Goal: Task Accomplishment & Management: Complete application form

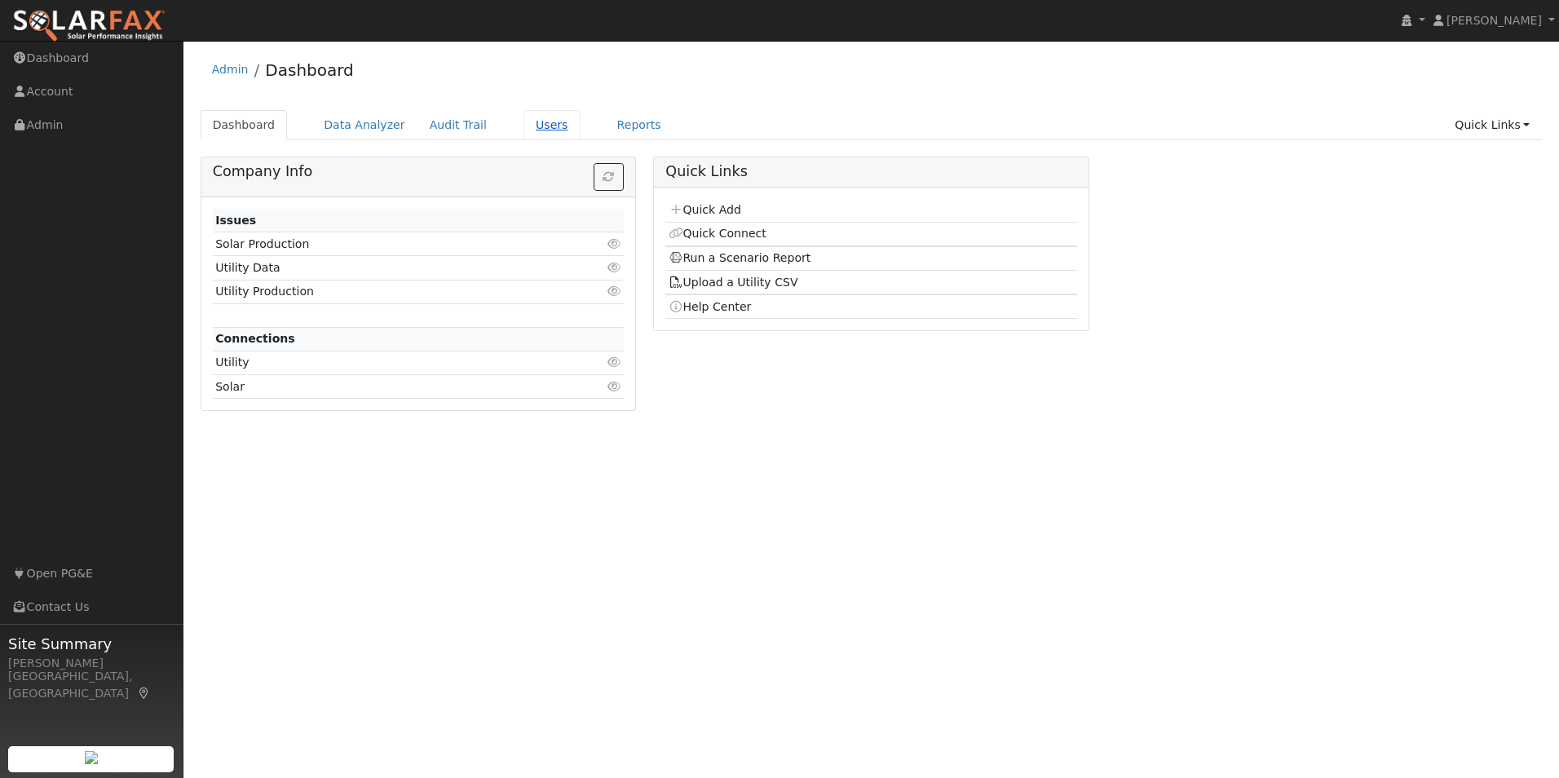
click at [524, 124] on link "Users" at bounding box center [552, 125] width 57 height 30
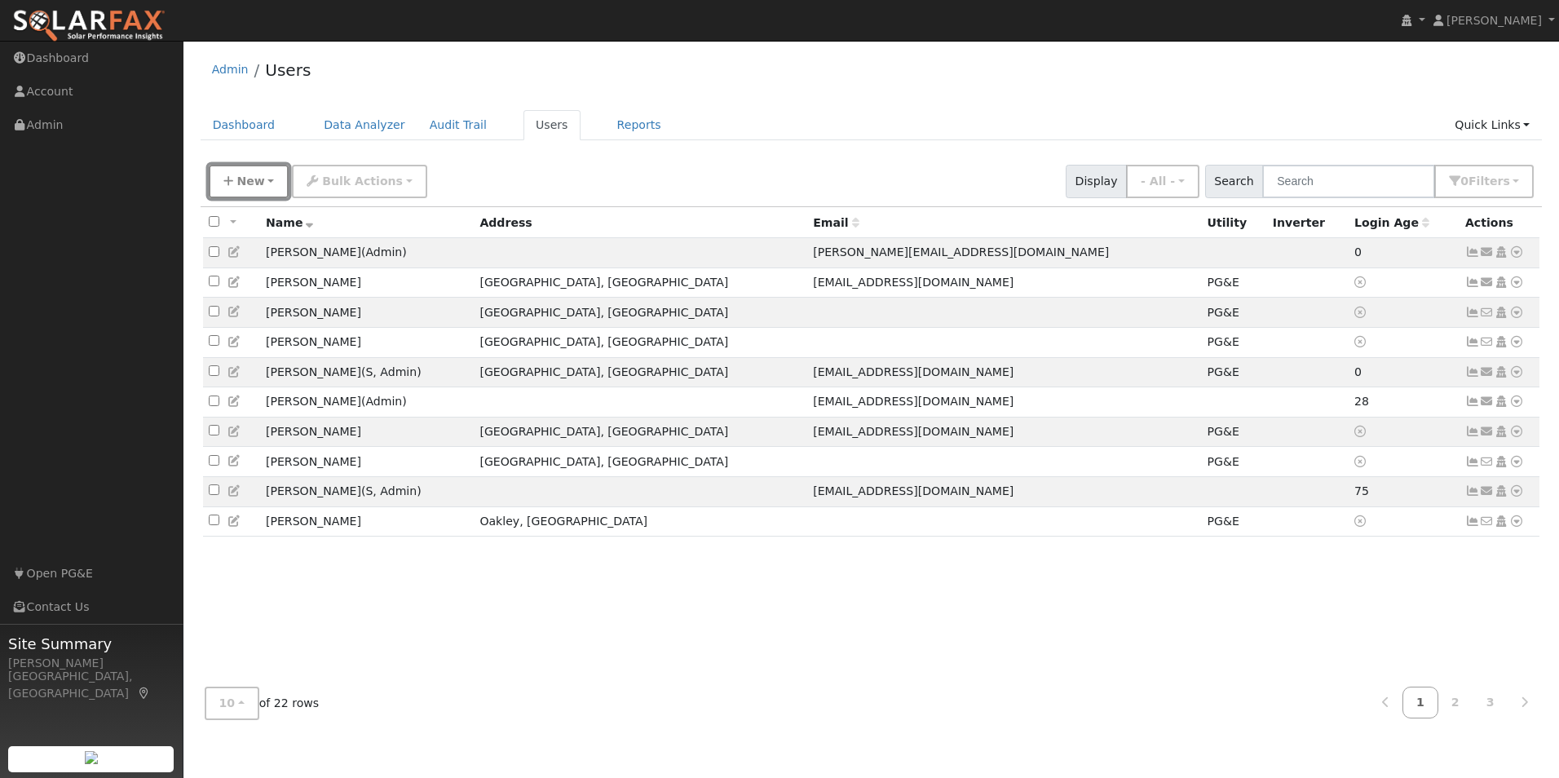
click at [258, 183] on span "New" at bounding box center [250, 181] width 28 height 13
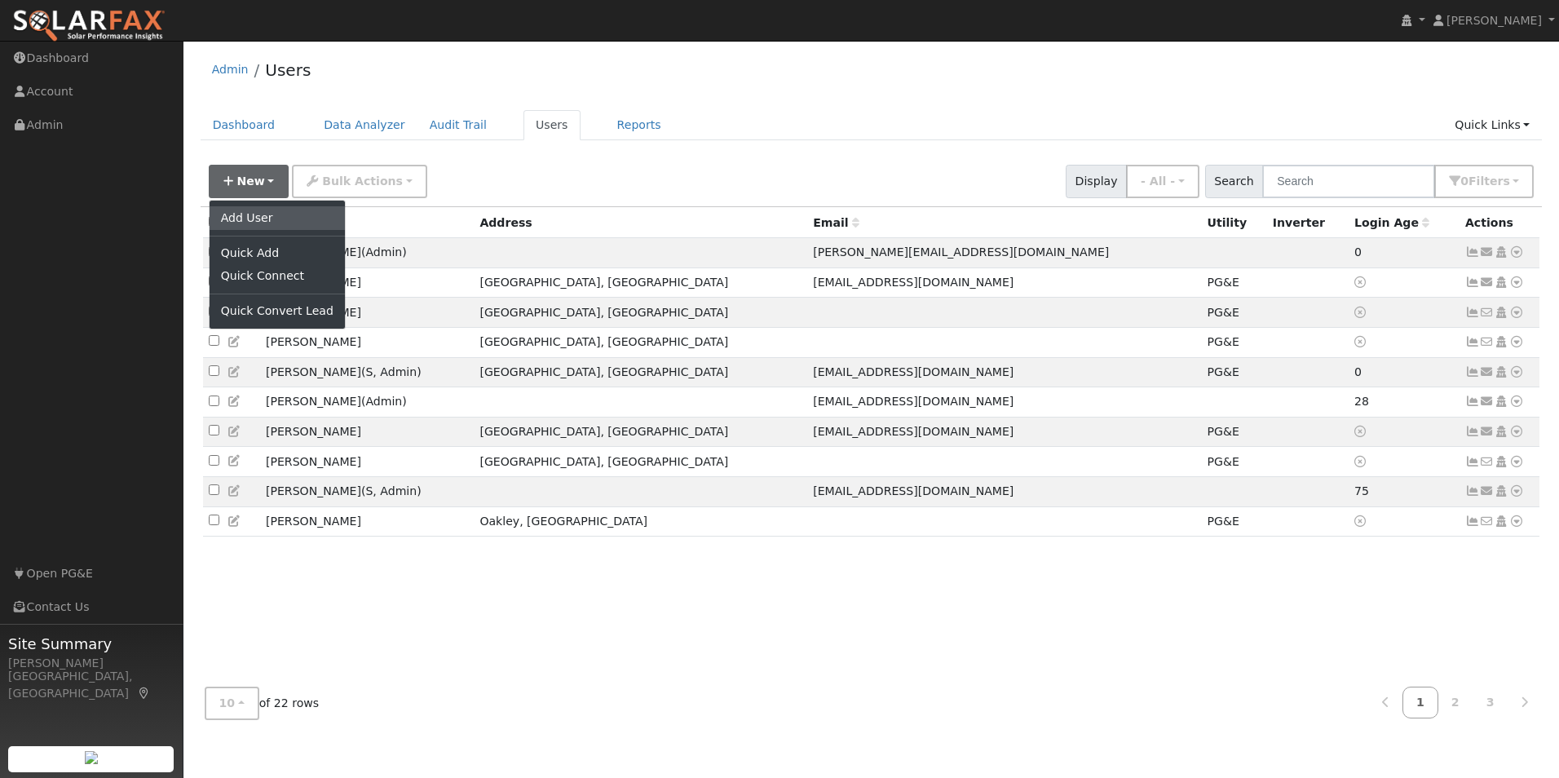
click at [262, 219] on link "Add User" at bounding box center [277, 217] width 135 height 23
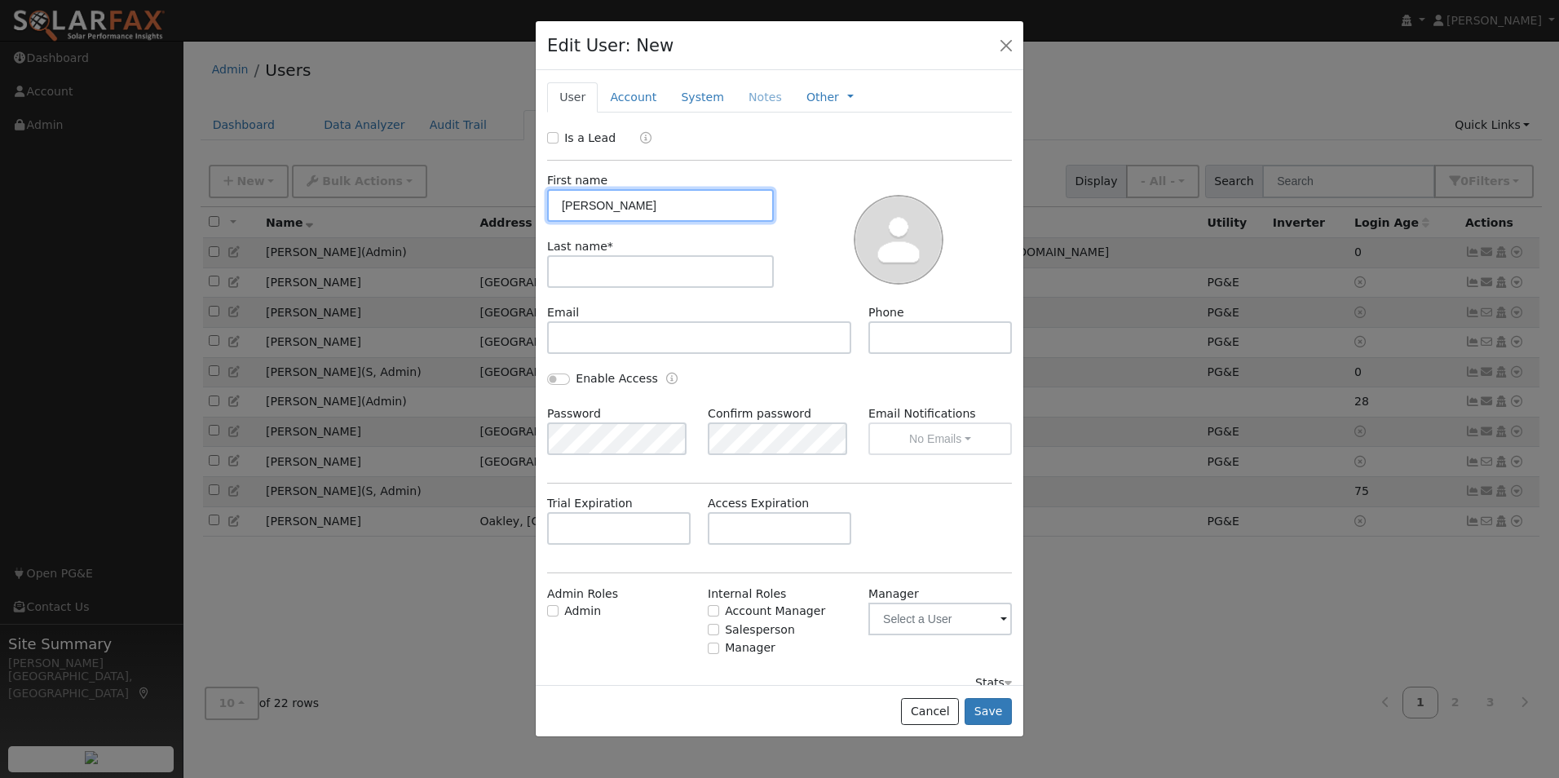
type input "[PERSON_NAME]"
click at [678, 266] on input "text" at bounding box center [660, 271] width 227 height 33
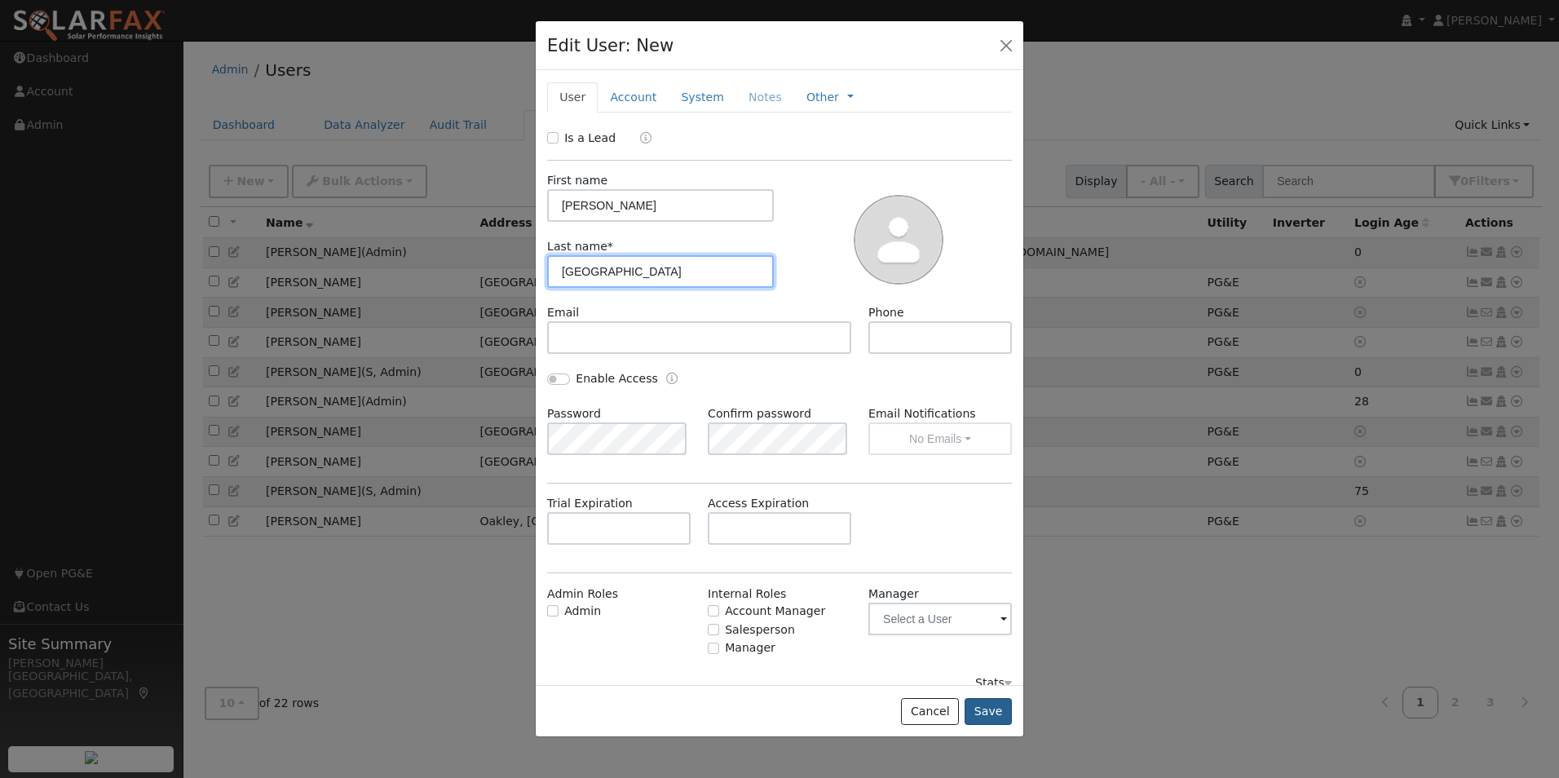
type input "[GEOGRAPHIC_DATA]"
click at [995, 710] on button "Save" at bounding box center [988, 712] width 47 height 28
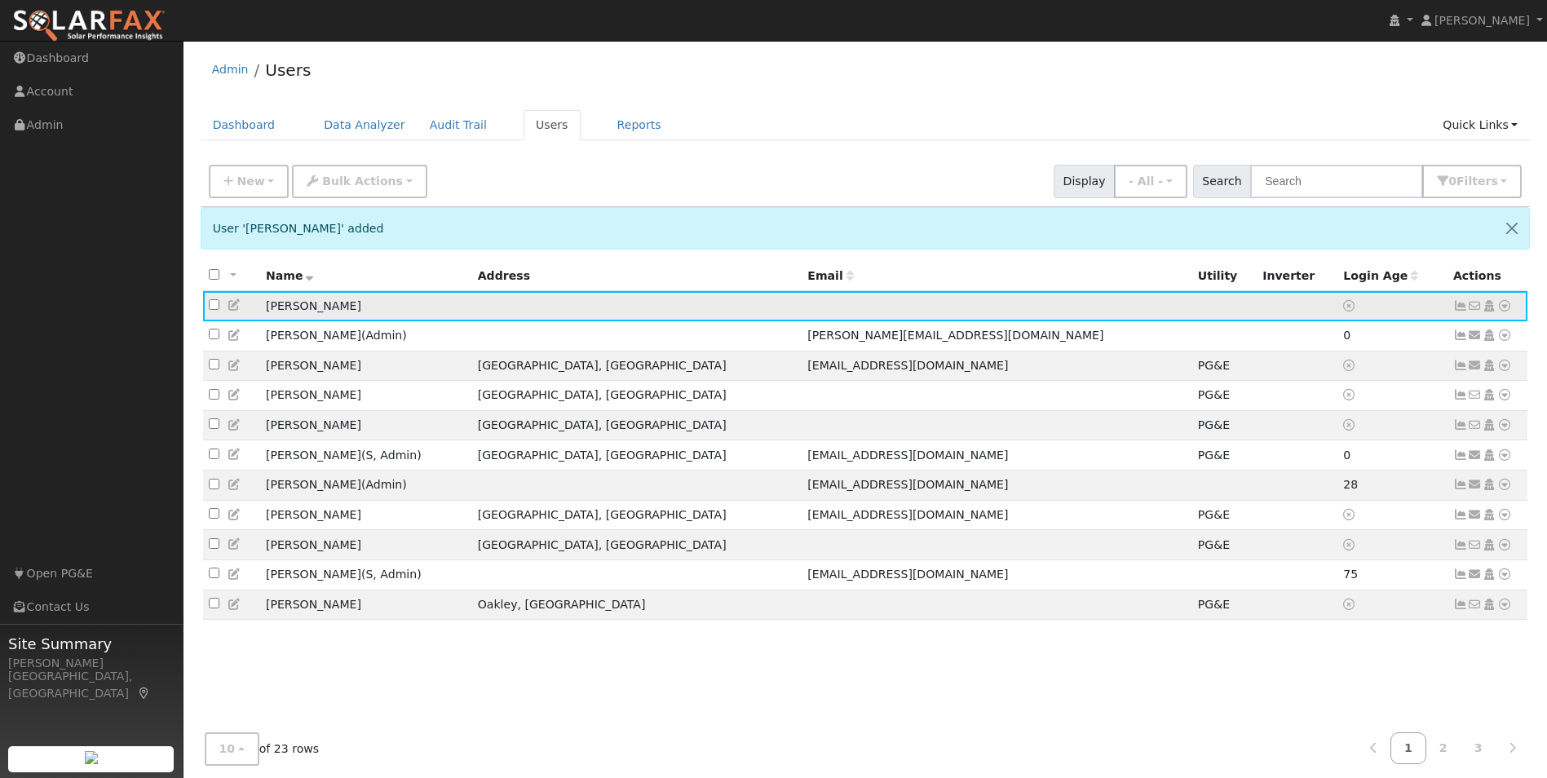
click at [1503, 310] on icon at bounding box center [1504, 305] width 15 height 11
click at [1337, 438] on link "Utility" at bounding box center [1335, 429] width 113 height 23
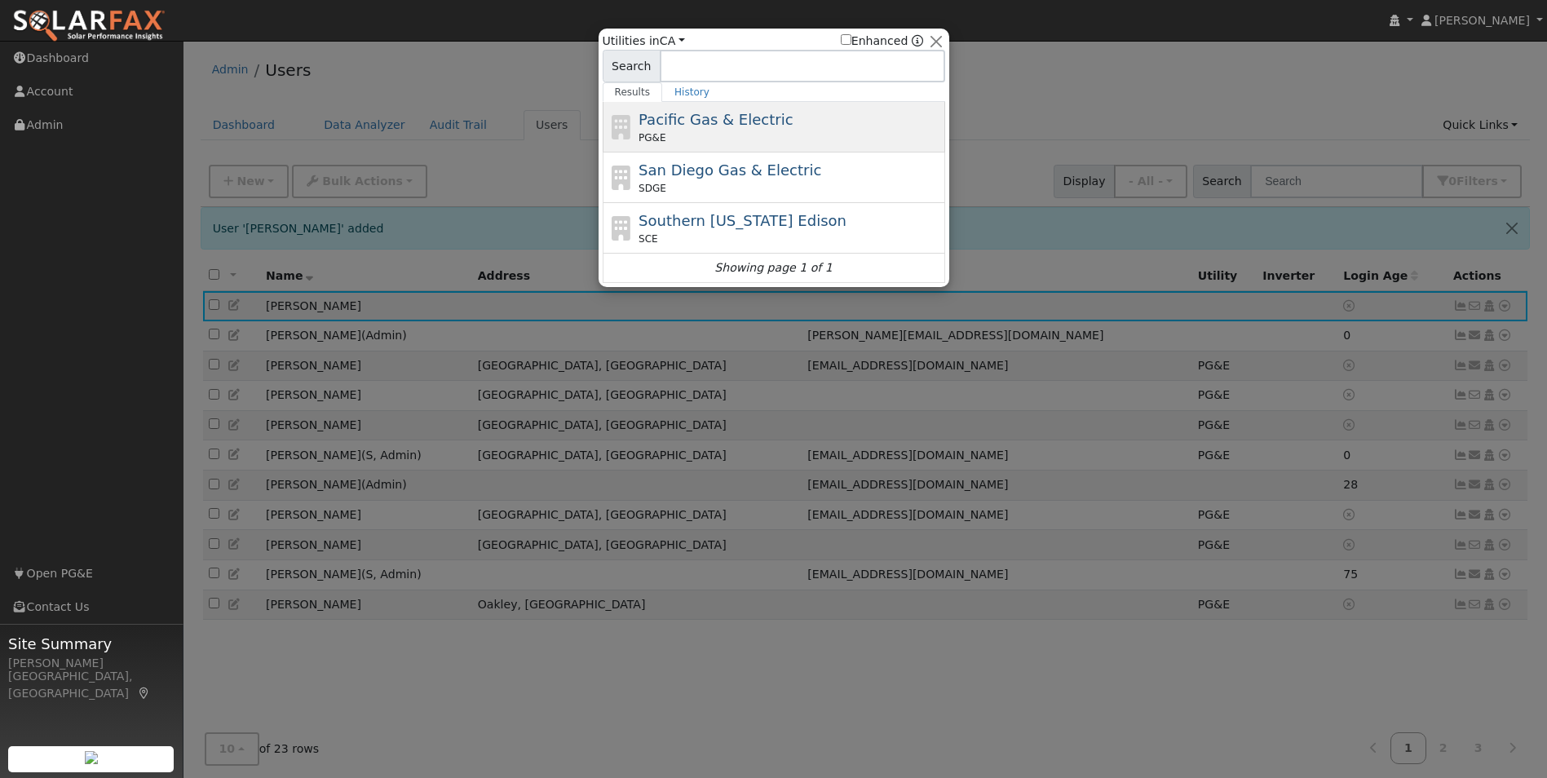
click at [678, 125] on span "Pacific Gas & Electric" at bounding box center [716, 119] width 154 height 17
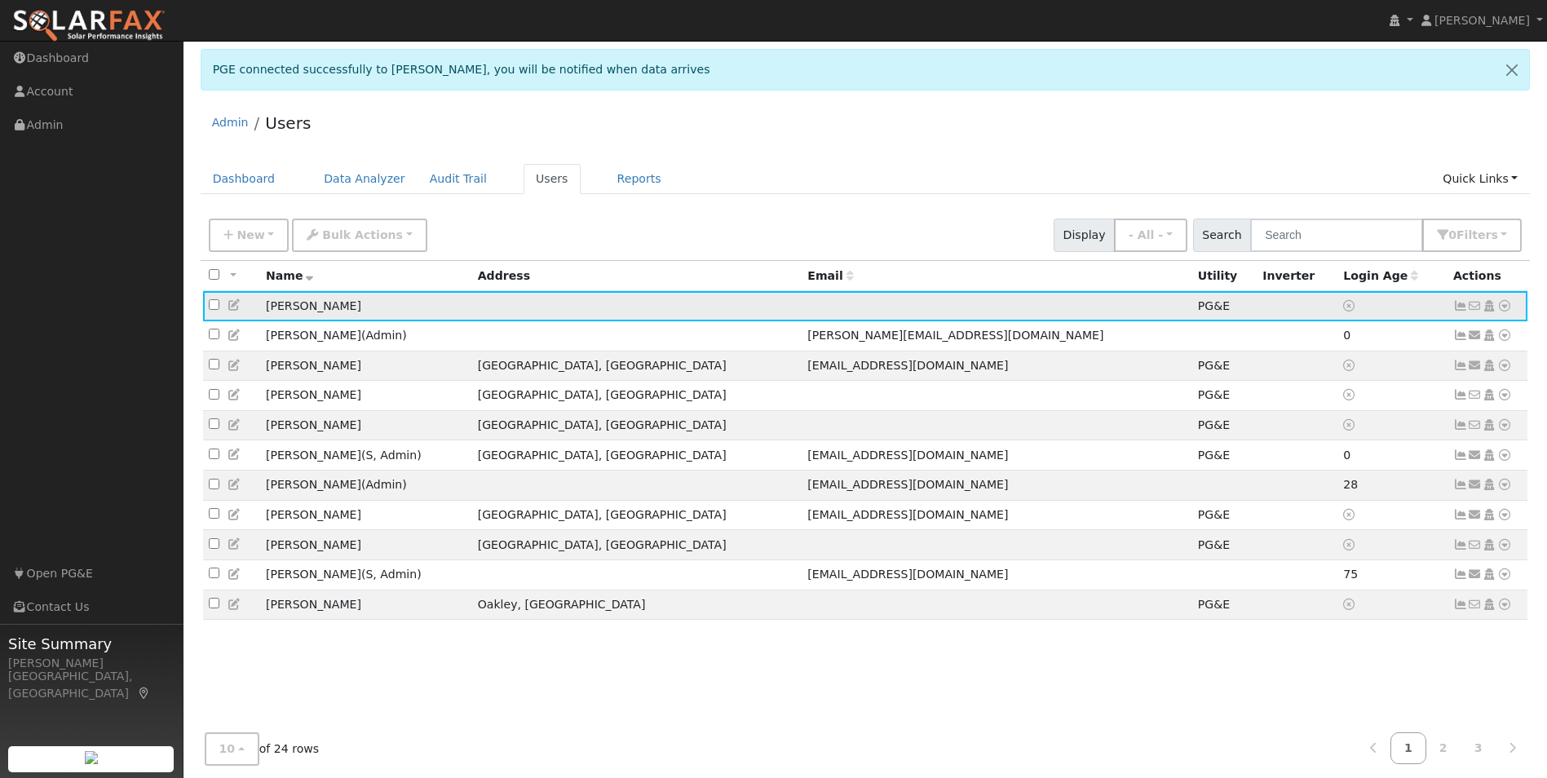
click at [1460, 310] on icon at bounding box center [1460, 305] width 15 height 11
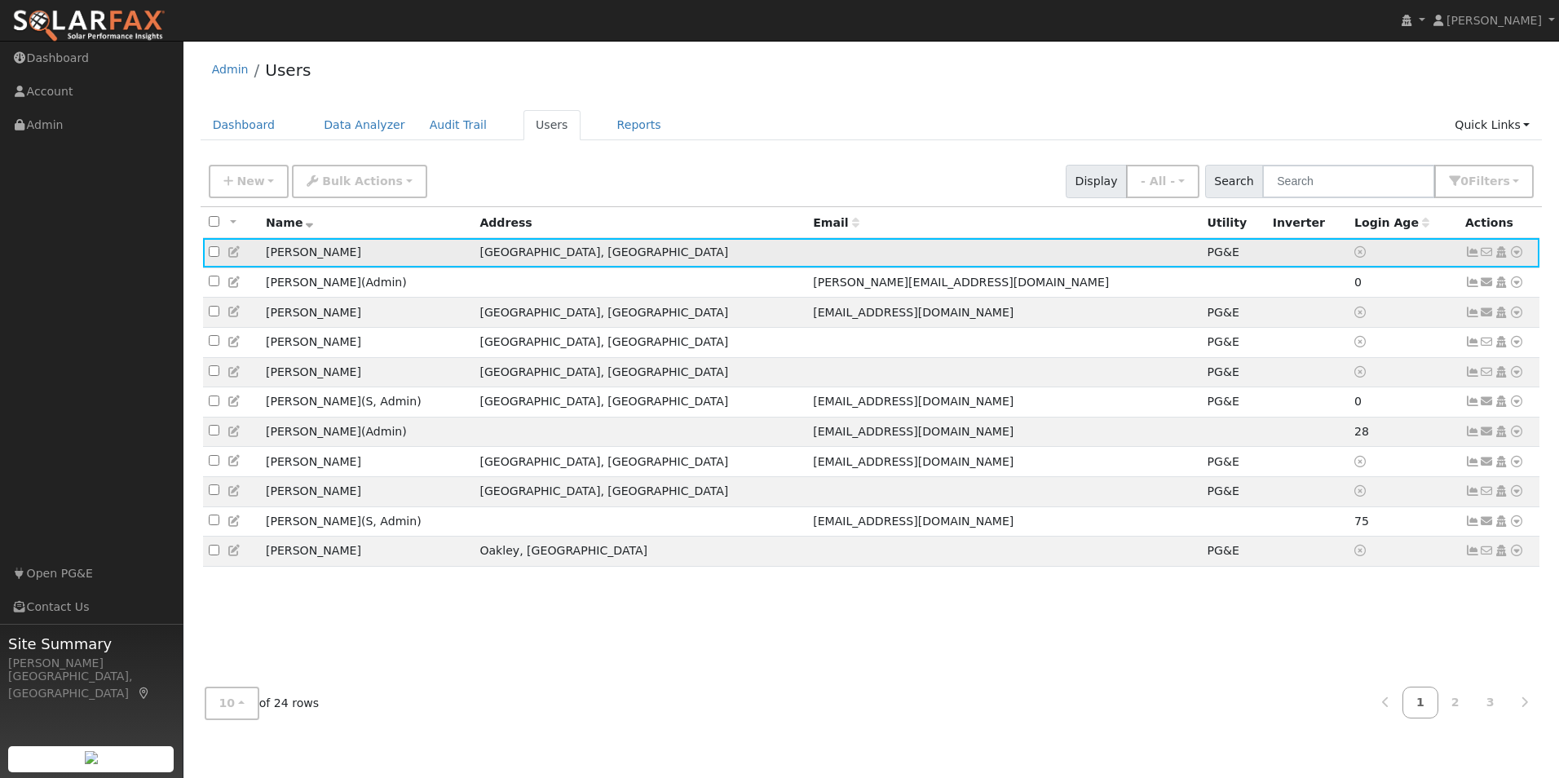
click at [1522, 254] on icon at bounding box center [1516, 251] width 15 height 11
click at [1470, 253] on icon at bounding box center [1472, 251] width 15 height 11
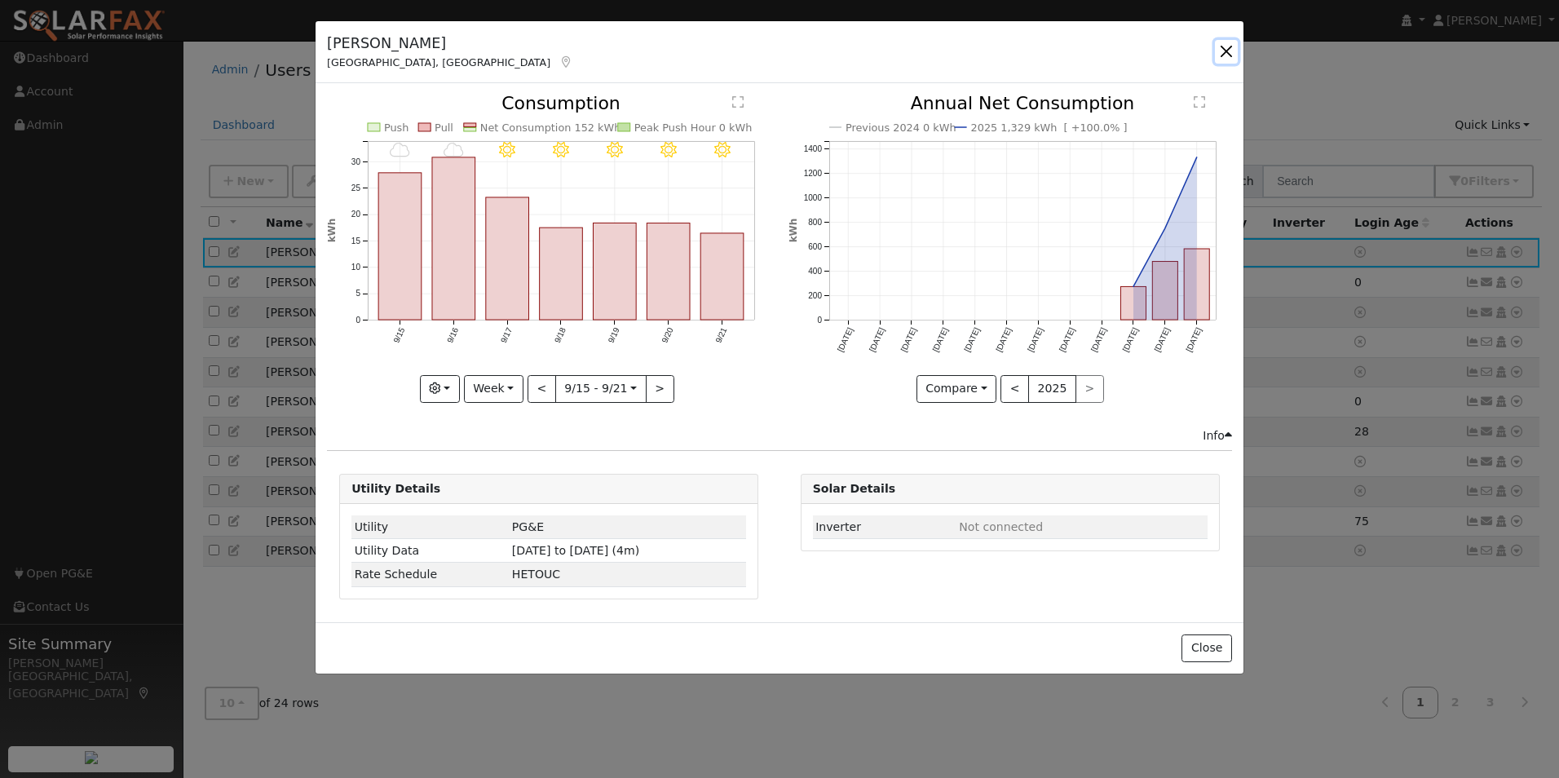
click at [1224, 54] on button "button" at bounding box center [1226, 51] width 23 height 23
